Goal: Transaction & Acquisition: Register for event/course

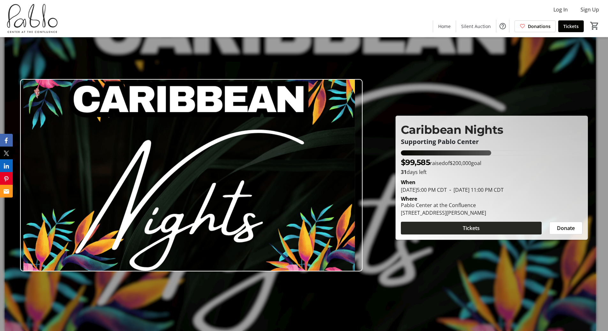
click at [466, 230] on span "Tickets" at bounding box center [470, 229] width 17 height 8
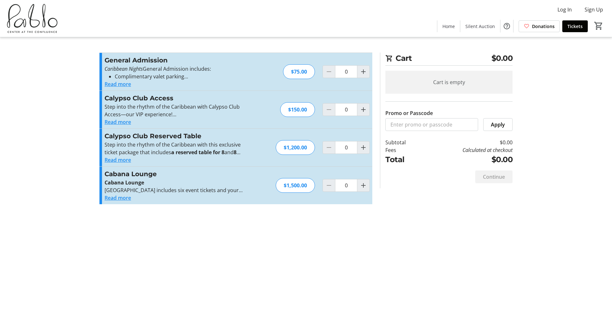
click at [121, 85] on button "Read more" at bounding box center [118, 84] width 26 height 8
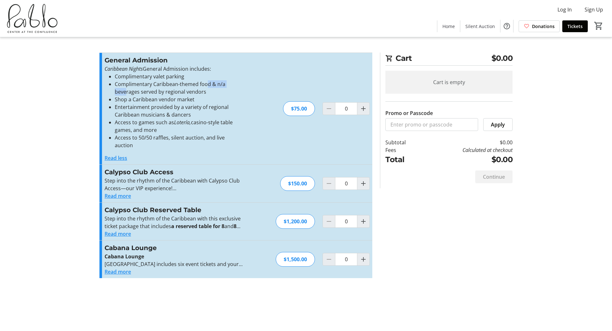
drag, startPoint x: 127, startPoint y: 92, endPoint x: 207, endPoint y: 87, distance: 80.2
click at [207, 87] on li "Complimentary Caribbean-themed food & n/a beverages served by regional vendors" at bounding box center [179, 87] width 129 height 15
drag, startPoint x: 133, startPoint y: 99, endPoint x: 189, endPoint y: 99, distance: 56.5
click at [189, 99] on li "Shop a Caribbean vendor market" at bounding box center [179, 100] width 129 height 8
drag, startPoint x: 125, startPoint y: 108, endPoint x: 176, endPoint y: 108, distance: 50.7
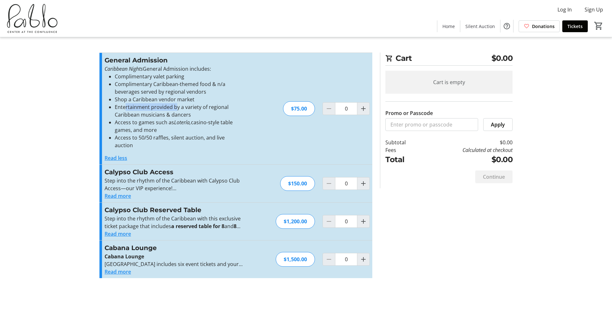
click at [176, 108] on li "Entertainment provided by a variety of regional Caribbean musicians & dancers" at bounding box center [179, 110] width 129 height 15
click at [117, 268] on button "Read more" at bounding box center [118, 272] width 26 height 8
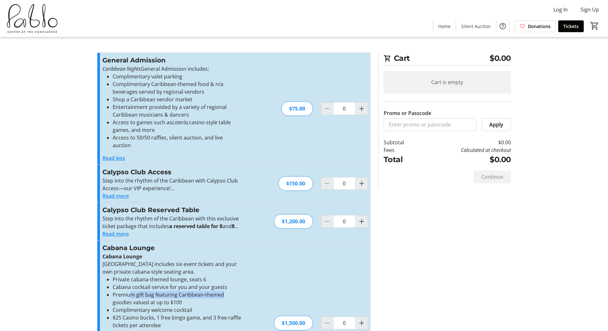
drag, startPoint x: 131, startPoint y: 287, endPoint x: 224, endPoint y: 289, distance: 93.1
click at [224, 291] on li "Premium gift bag featuring Caribbean-themed goodies valued at up to $100" at bounding box center [177, 298] width 129 height 15
drag, startPoint x: 137, startPoint y: 135, endPoint x: 221, endPoint y: 135, distance: 83.9
click at [238, 135] on li "Access to 50/50 raffles, silent auction, and live auction" at bounding box center [177, 141] width 129 height 15
drag, startPoint x: 120, startPoint y: 120, endPoint x: 166, endPoint y: 121, distance: 46.6
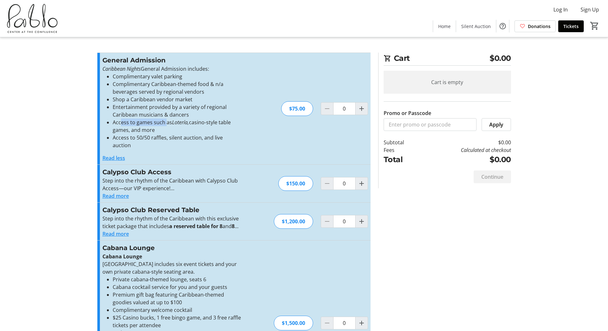
click at [166, 121] on li "Access to games such as Lotería, casino-style table games, and more" at bounding box center [177, 126] width 129 height 15
